Goal: Transaction & Acquisition: Subscribe to service/newsletter

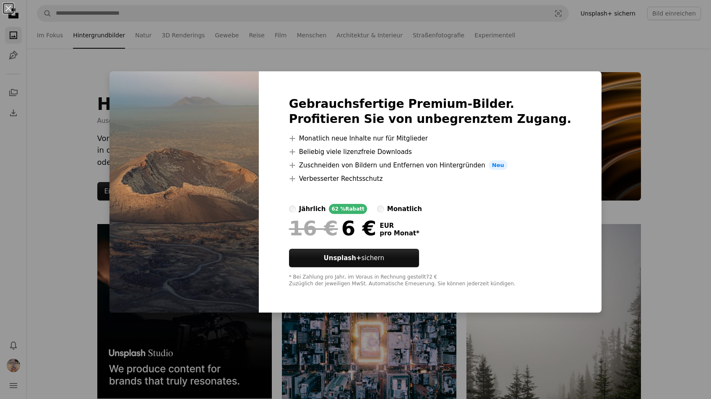
scroll to position [403, 0]
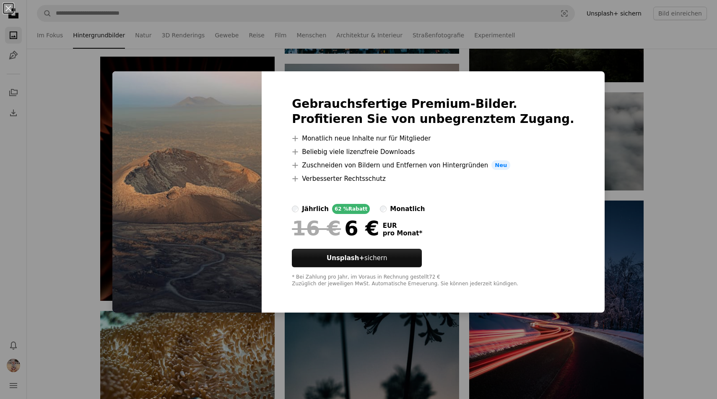
click at [411, 210] on div "monatlich" at bounding box center [407, 209] width 35 height 10
click at [349, 205] on label "jährlich 62 % Rabatt" at bounding box center [331, 209] width 78 height 10
click at [421, 209] on div "monatlich" at bounding box center [407, 209] width 35 height 10
click at [329, 209] on div "jährlich" at bounding box center [315, 209] width 27 height 10
click at [682, 199] on div "An X shape Gebrauchsfertige Premium-Bilder. Profitieren Sie von unbegrenztem Zu…" at bounding box center [358, 199] width 717 height 399
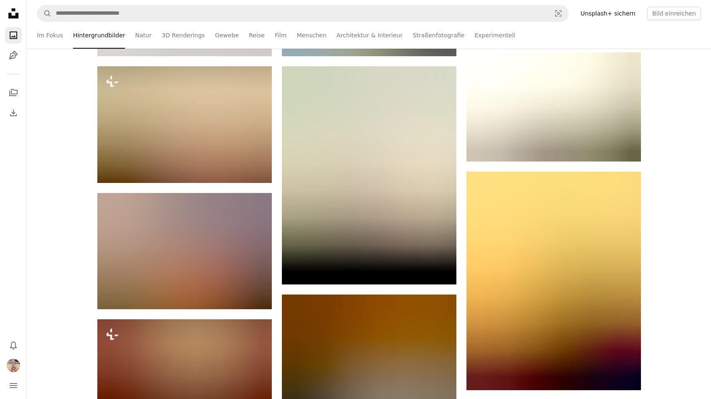
scroll to position [4381, 0]
